Goal: Information Seeking & Learning: Learn about a topic

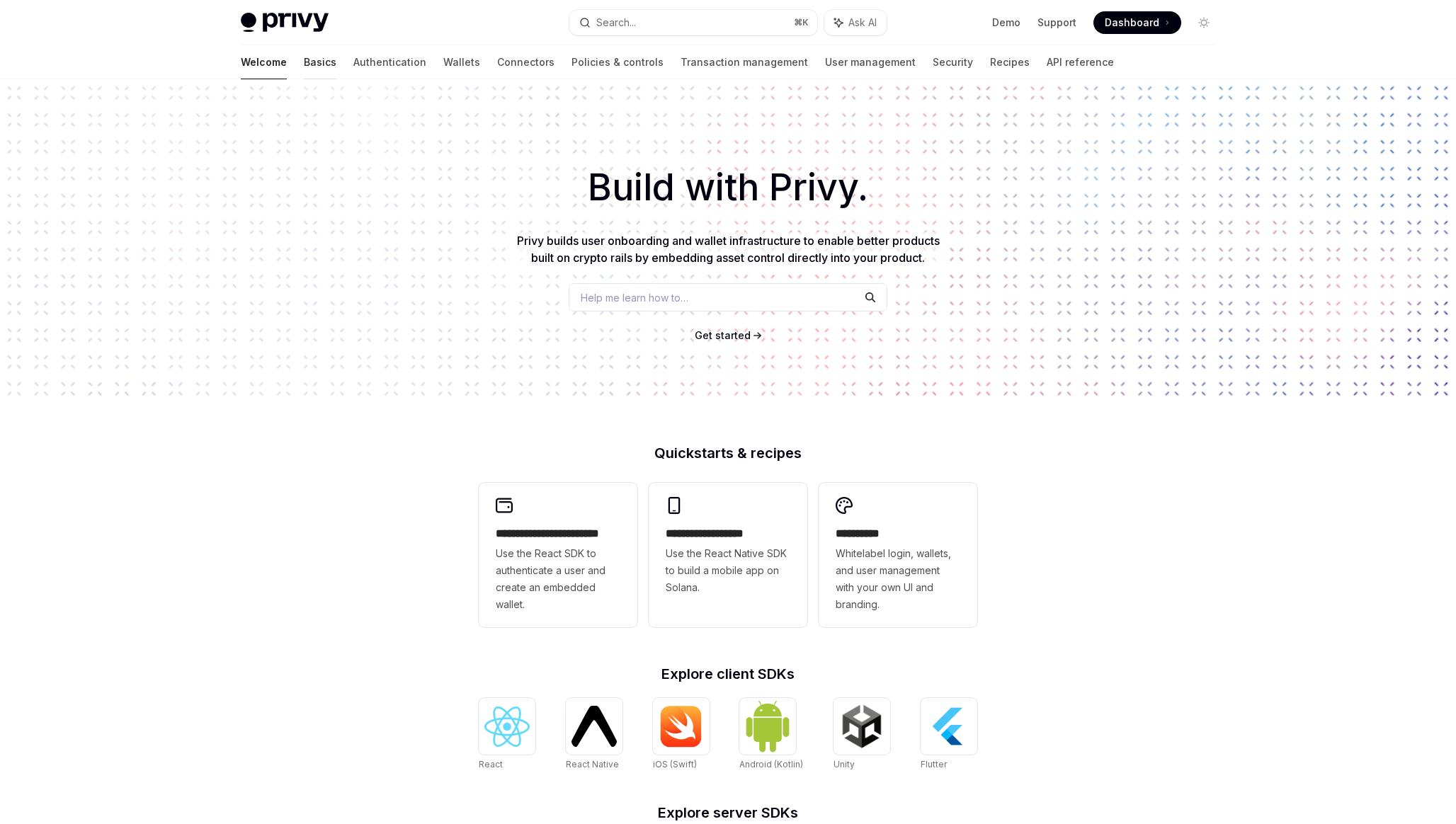
click at [304, 46] on link "Basics" at bounding box center [320, 62] width 32 height 34
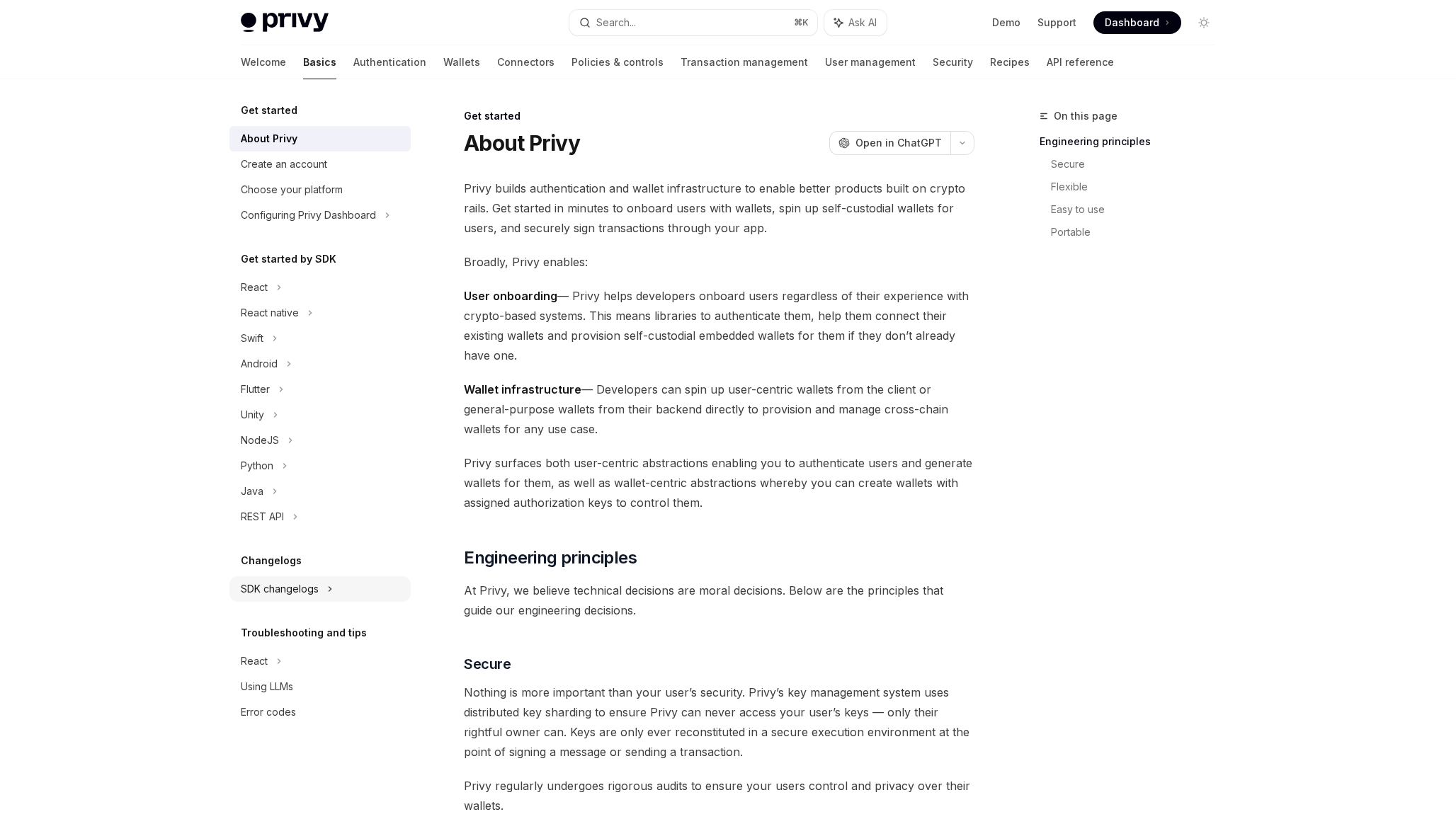
click at [268, 296] on div "SDK changelogs" at bounding box center [254, 287] width 27 height 17
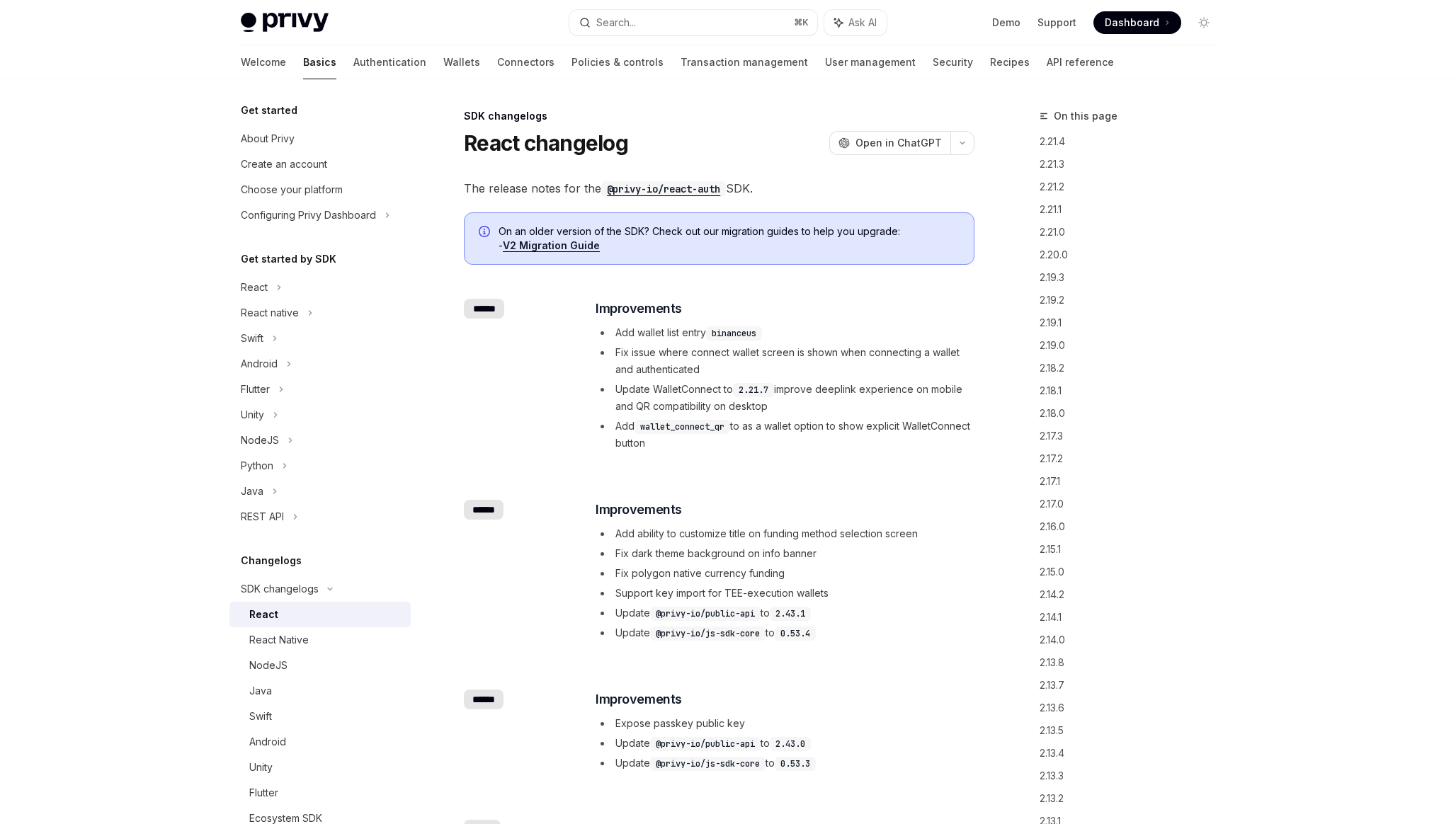
click at [276, 622] on div "React" at bounding box center [264, 614] width 29 height 17
type textarea "*"
click at [784, 411] on li "Update WalletConnect to 2.21.7 improve deeplink experience on mobile and QR com…" at bounding box center [784, 397] width 377 height 34
